Goal: Find specific page/section: Find specific page/section

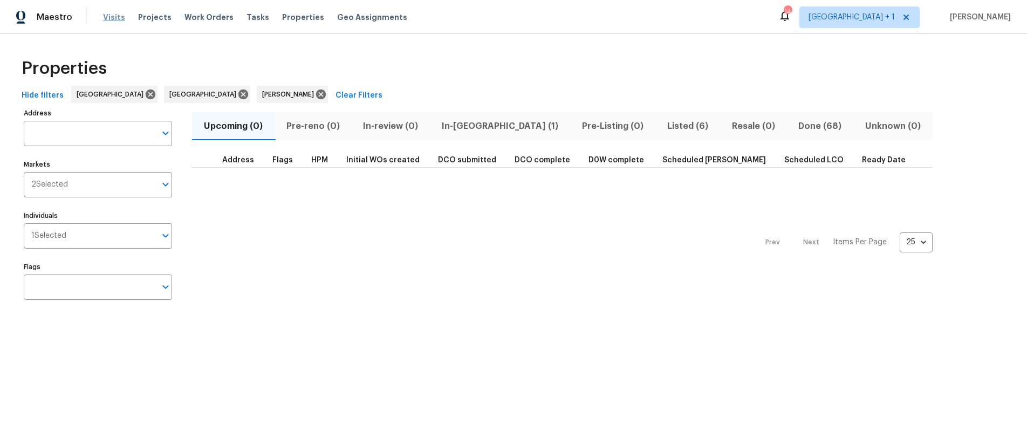
click at [107, 13] on span "Visits" at bounding box center [114, 17] width 22 height 11
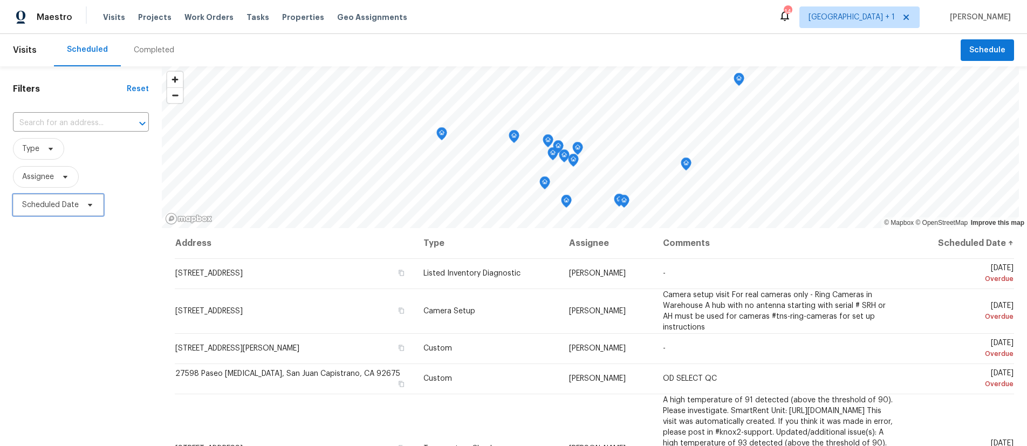
click at [52, 206] on span "Scheduled Date" at bounding box center [50, 205] width 57 height 11
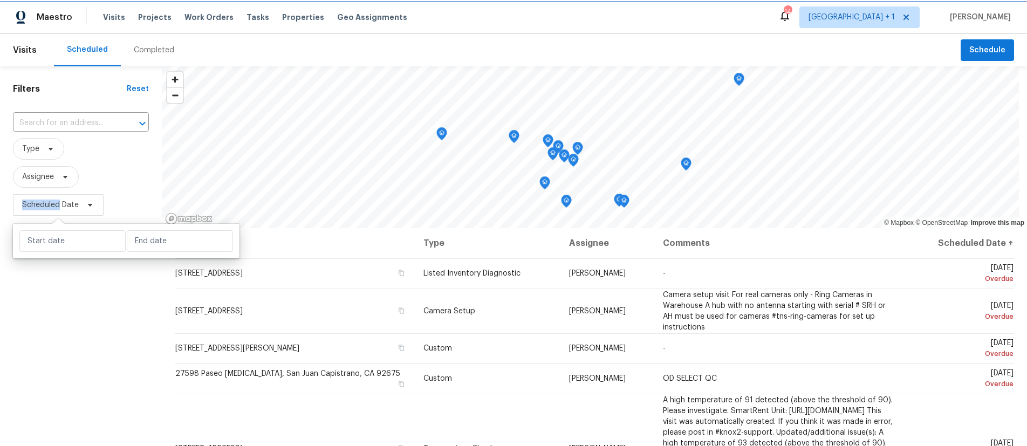
click at [52, 206] on span "Scheduled Date" at bounding box center [50, 205] width 57 height 11
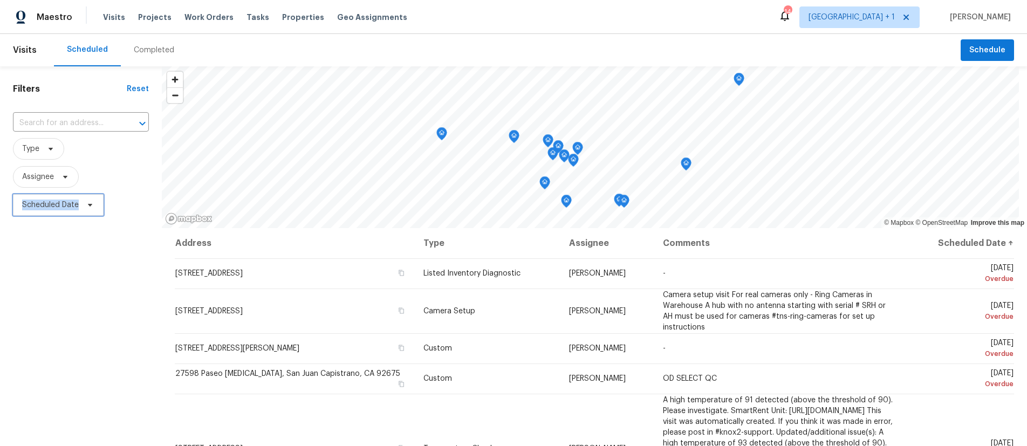
click at [52, 206] on span "Scheduled Date" at bounding box center [50, 205] width 57 height 11
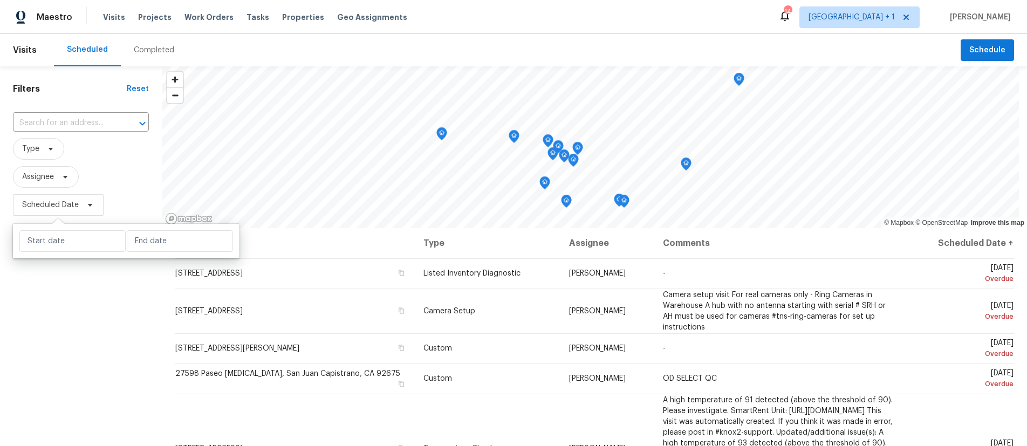
click at [72, 251] on div at bounding box center [126, 241] width 227 height 35
click at [71, 246] on input "text" at bounding box center [72, 241] width 106 height 22
select select "7"
select select "2025"
select select "8"
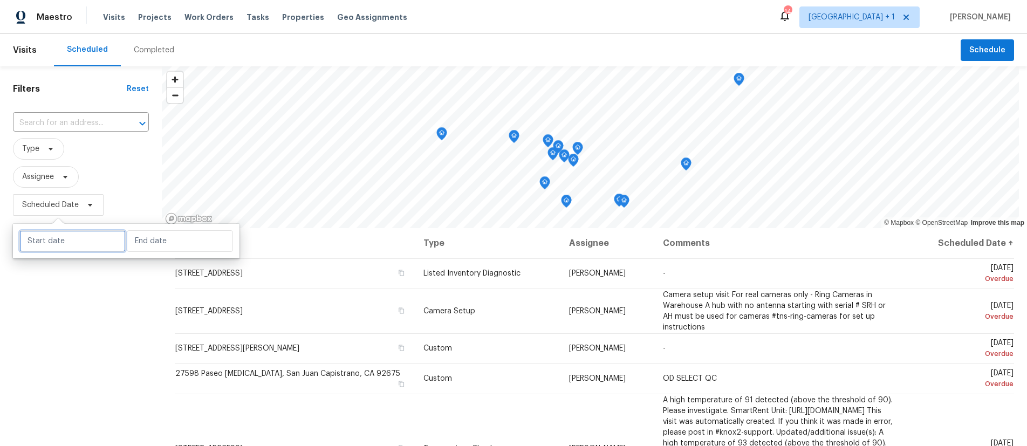
select select "2025"
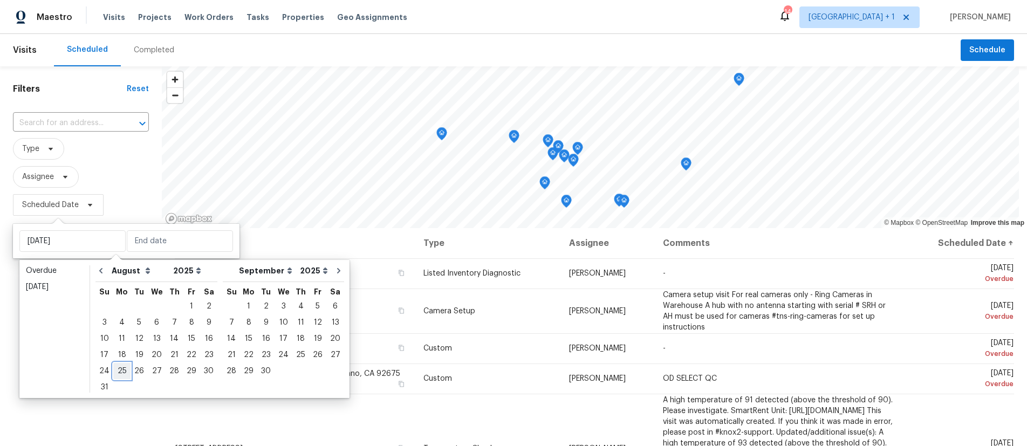
click at [124, 368] on div "25" at bounding box center [121, 371] width 17 height 15
type input "Mon, Aug 25"
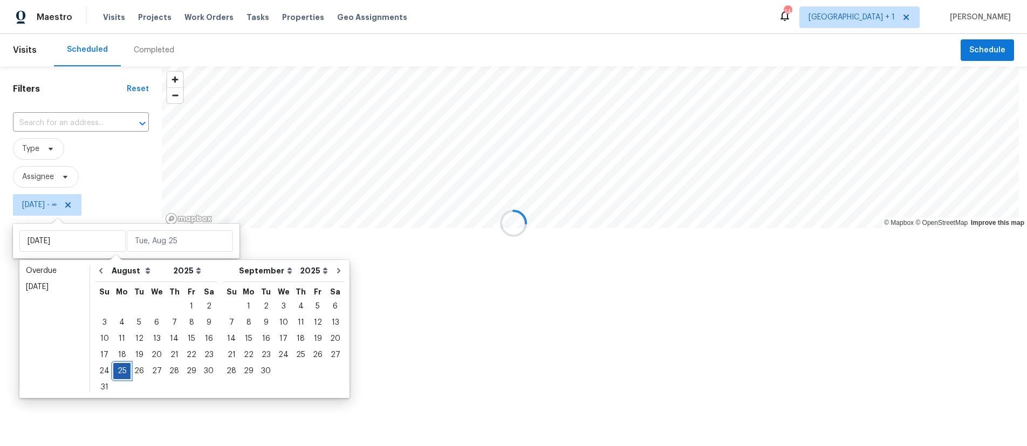
click at [124, 368] on div "25" at bounding box center [121, 371] width 17 height 15
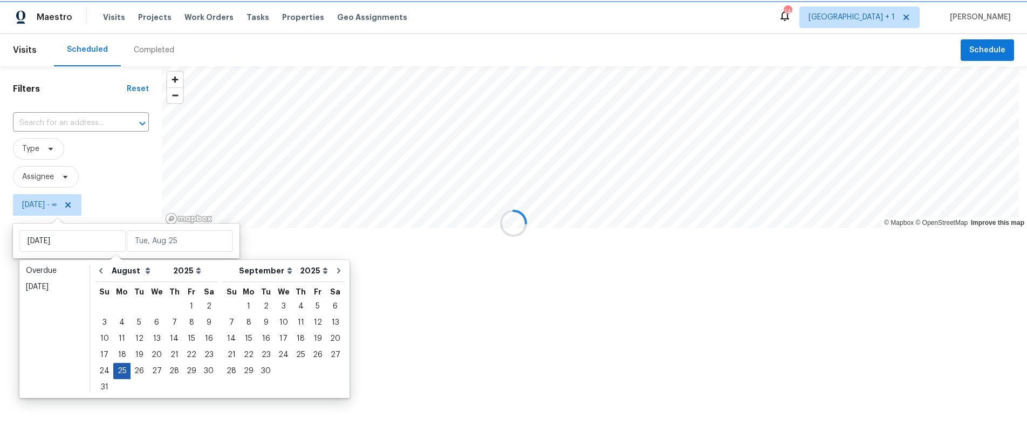
type input "Mon, Aug 25"
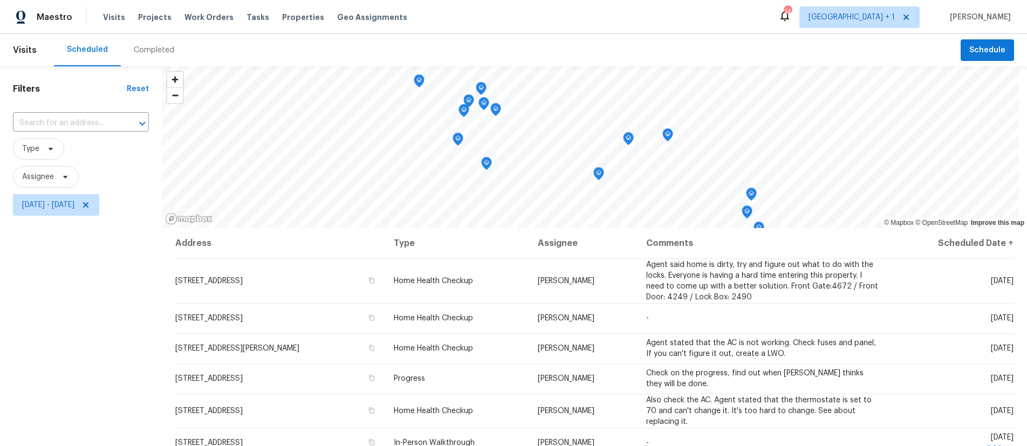
click at [78, 354] on div "Filters Reset ​ Type Assignee Mon, Aug 25 - Mon, Aug 25" at bounding box center [81, 325] width 162 height 519
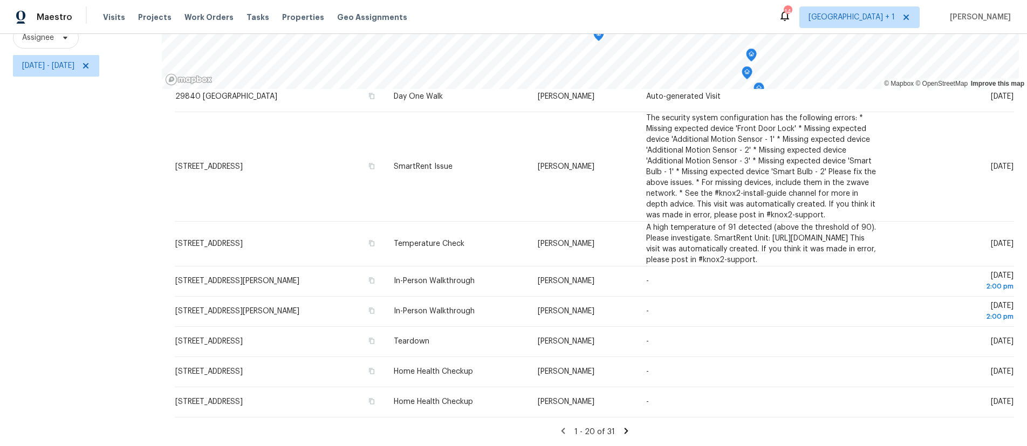
scroll to position [429, 0]
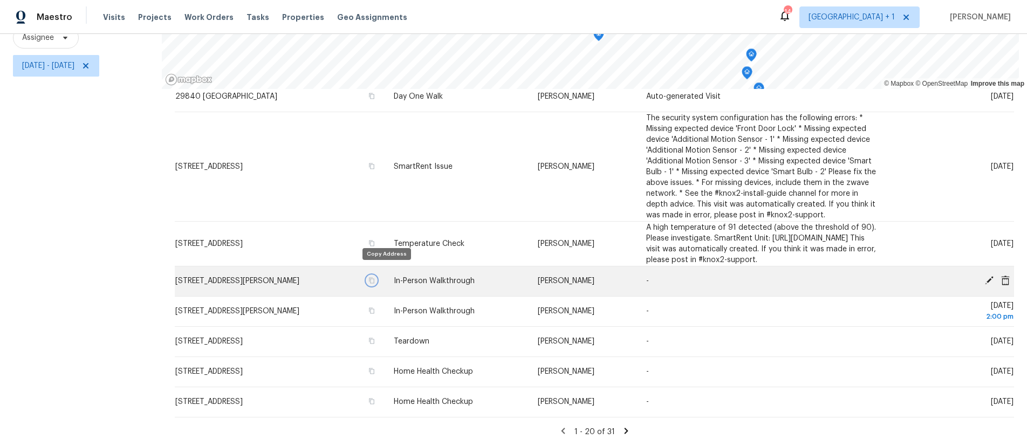
click at [375, 277] on icon "button" at bounding box center [371, 280] width 6 height 6
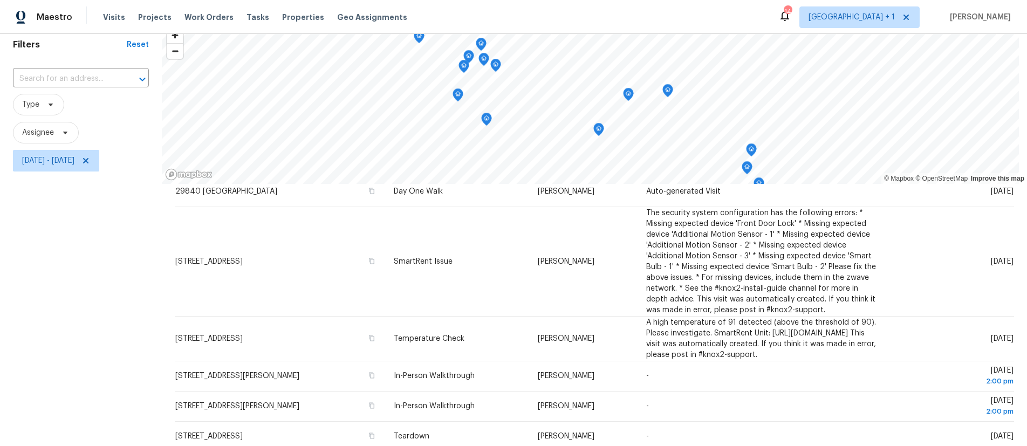
scroll to position [33, 0]
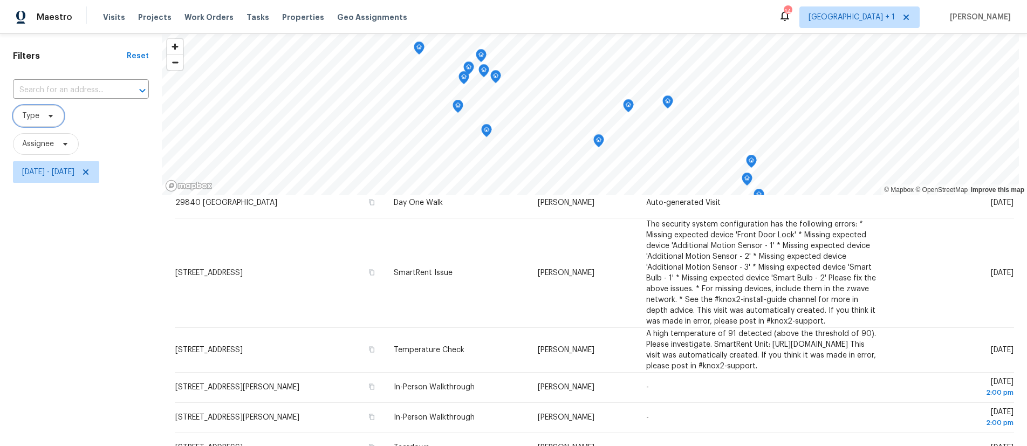
click at [44, 115] on span at bounding box center [49, 116] width 12 height 9
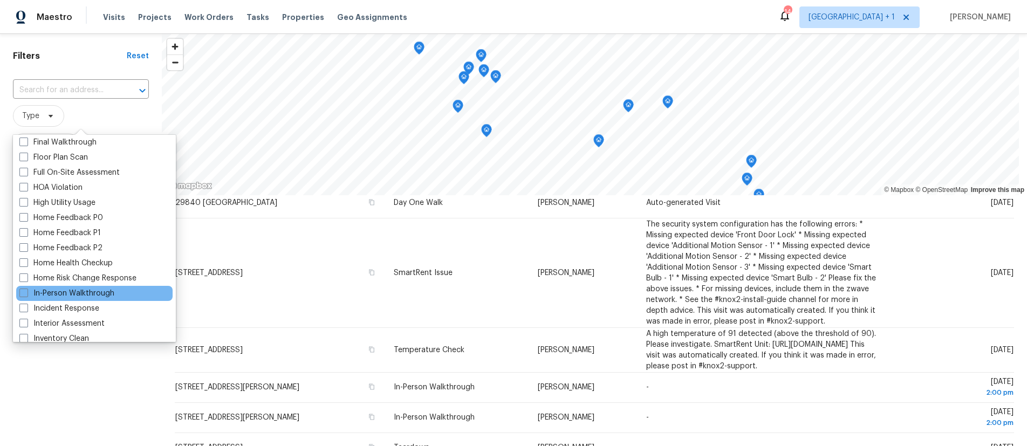
scroll to position [276, 0]
click at [25, 293] on span at bounding box center [23, 290] width 9 height 9
click at [25, 293] on input "In-Person Walkthrough" at bounding box center [22, 289] width 7 height 7
checkbox input "true"
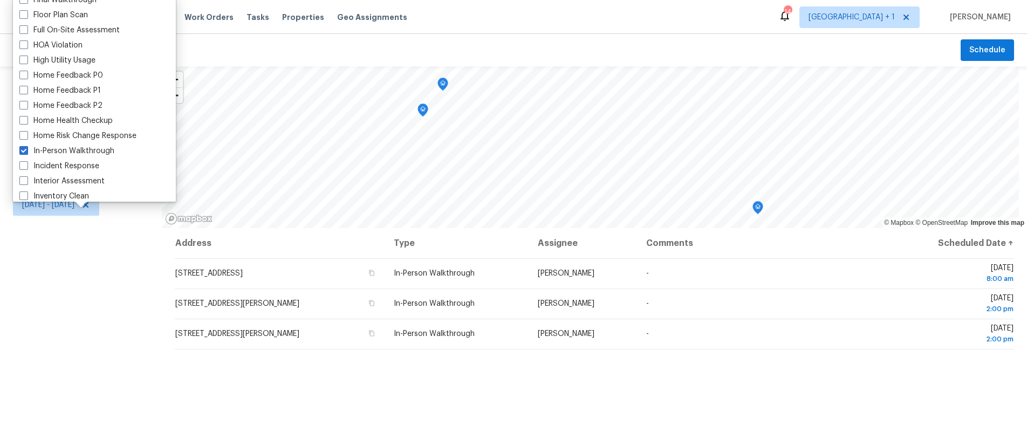
click at [30, 289] on div "Filters Reset ​ In-Person Walkthrough Assignee Mon, Aug 25 - Mon, Aug 25" at bounding box center [81, 325] width 162 height 519
